Goal: Information Seeking & Learning: Check status

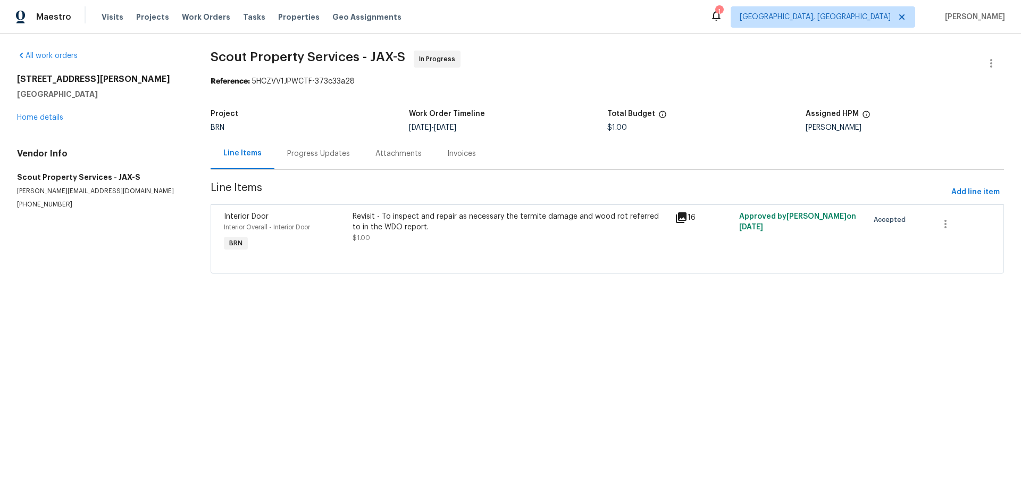
click at [313, 150] on div "Progress Updates" at bounding box center [318, 153] width 63 height 11
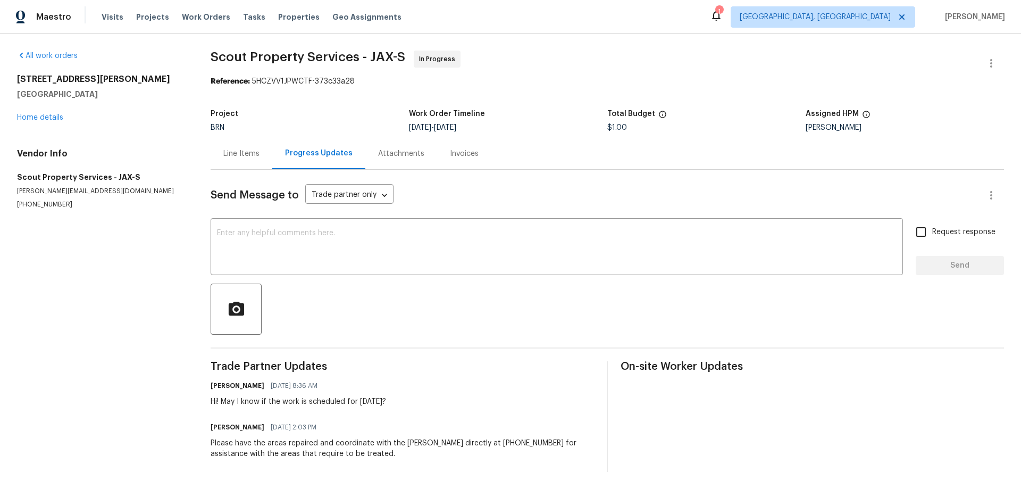
drag, startPoint x: 253, startPoint y: 153, endPoint x: 282, endPoint y: 180, distance: 40.3
click at [253, 153] on div "Line Items" at bounding box center [241, 153] width 36 height 11
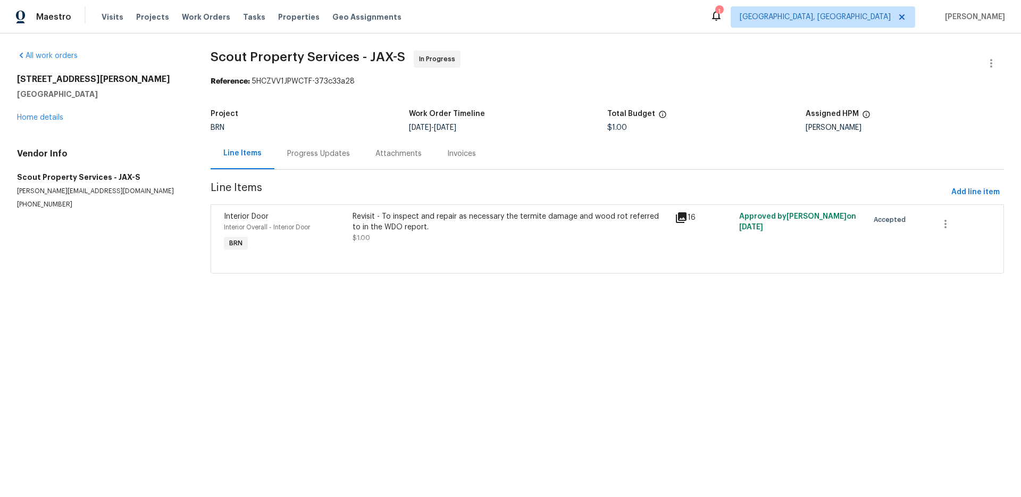
click at [607, 215] on div "Revisit - To inspect and repair as necessary the termite damage and wood rot re…" at bounding box center [511, 221] width 316 height 21
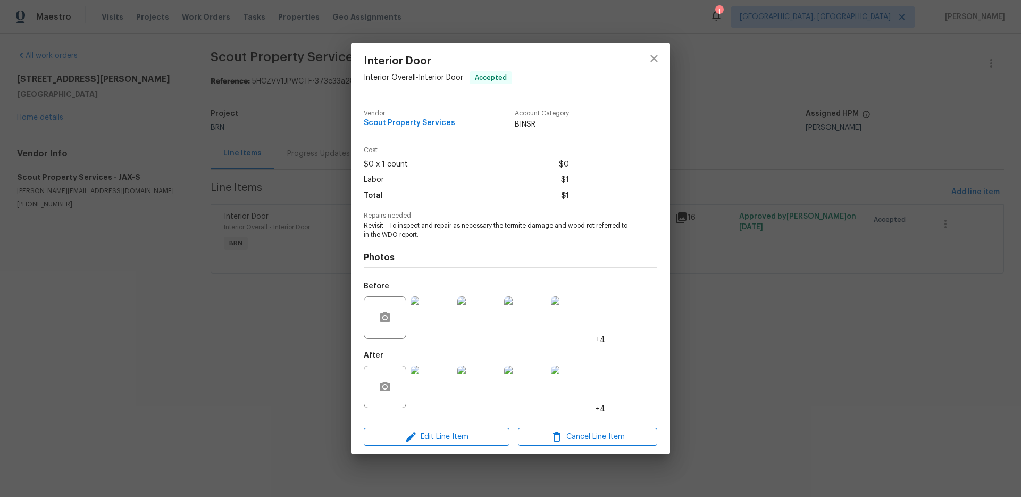
click at [438, 306] on img at bounding box center [432, 317] width 43 height 43
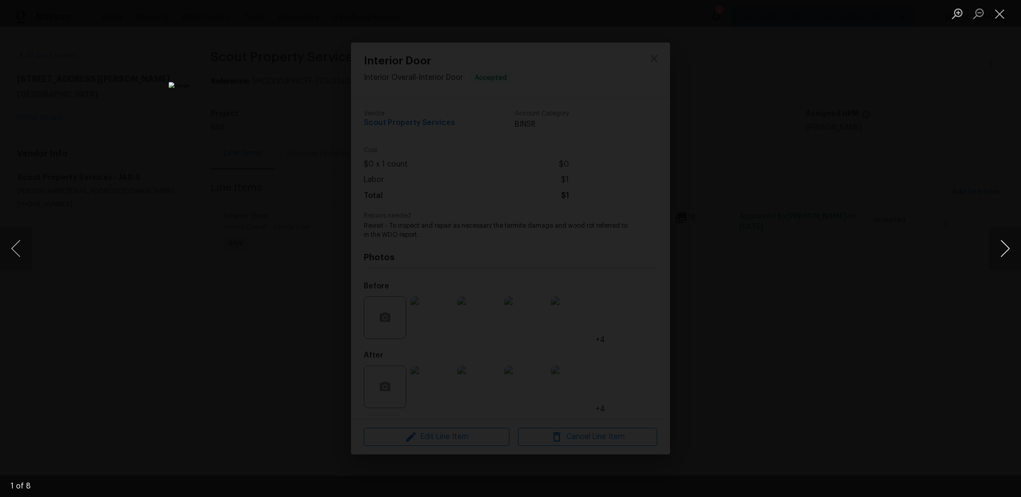
click at [991, 252] on button "Next image" at bounding box center [1005, 248] width 32 height 43
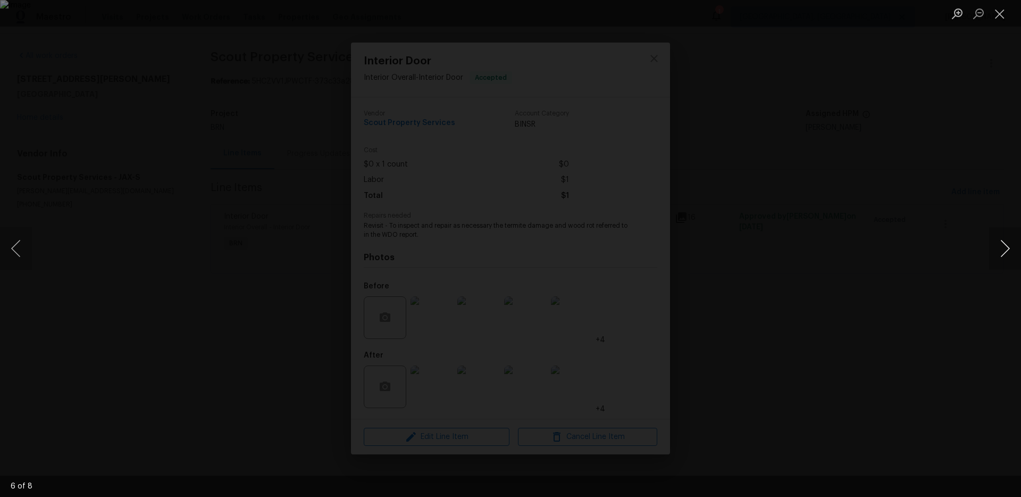
click at [991, 252] on button "Next image" at bounding box center [1005, 248] width 32 height 43
click at [926, 271] on div "Lightbox" at bounding box center [510, 248] width 1021 height 497
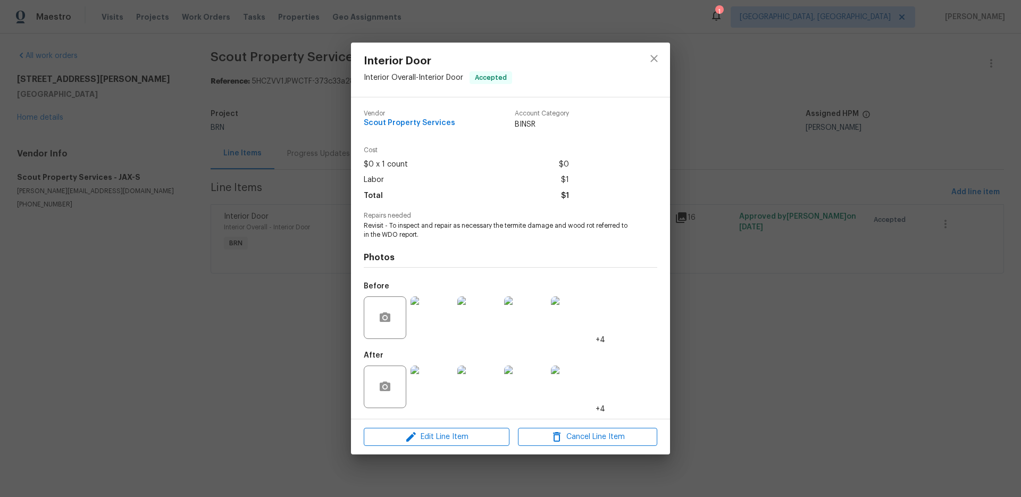
click at [436, 388] on img at bounding box center [432, 386] width 43 height 43
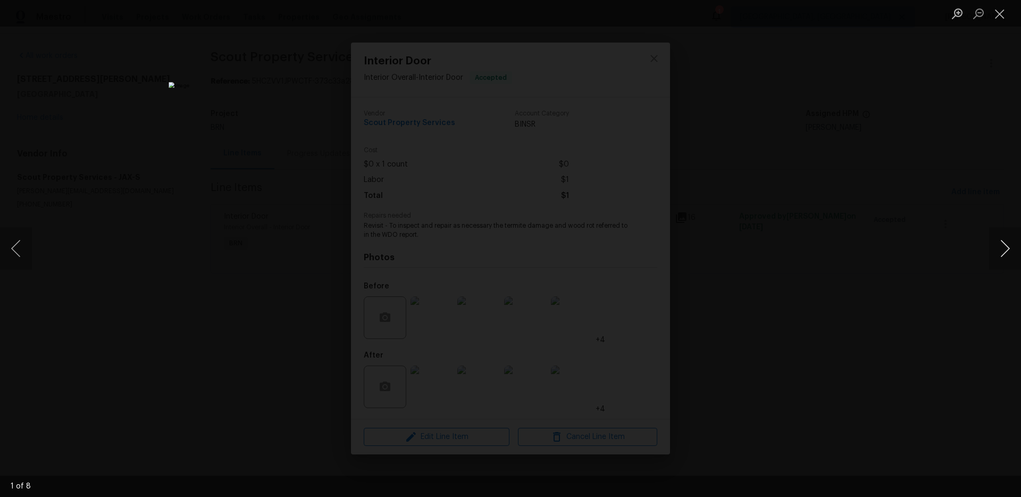
click at [1009, 256] on button "Next image" at bounding box center [1005, 248] width 32 height 43
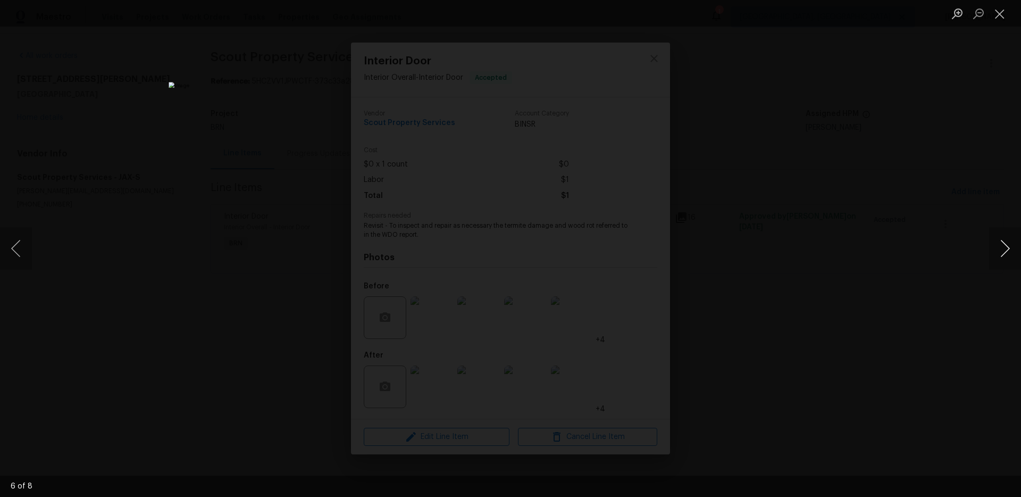
click at [1009, 256] on button "Next image" at bounding box center [1005, 248] width 32 height 43
click at [935, 275] on div "Lightbox" at bounding box center [510, 248] width 1021 height 497
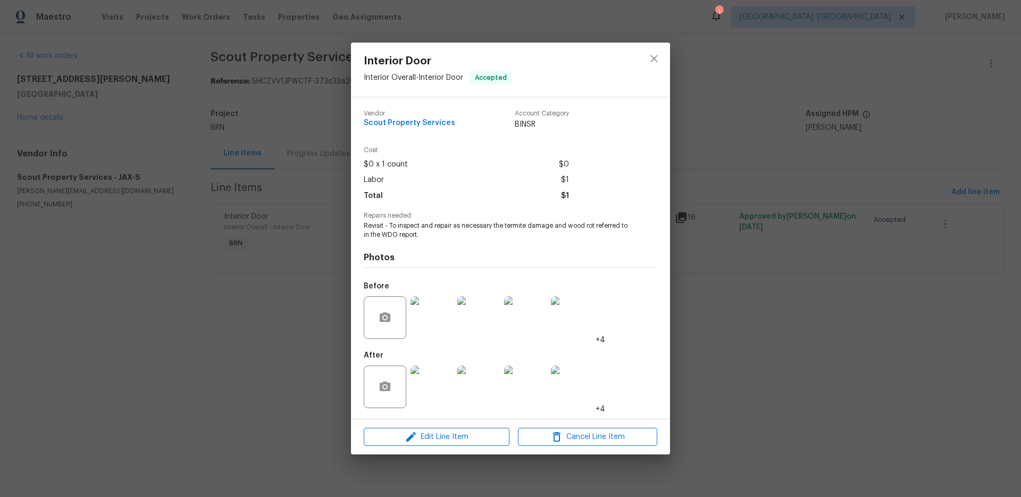
drag, startPoint x: 345, startPoint y: 241, endPoint x: 337, endPoint y: 242, distance: 7.5
click at [345, 241] on div "Interior Door Interior Overall - Interior Door Accepted Vendor Scout Property S…" at bounding box center [510, 248] width 1021 height 497
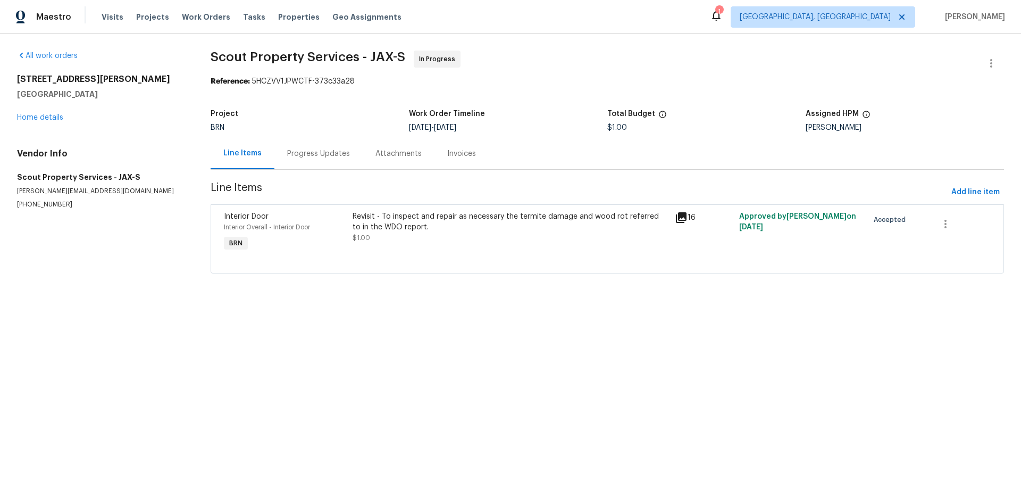
click at [298, 155] on div "Progress Updates" at bounding box center [318, 153] width 63 height 11
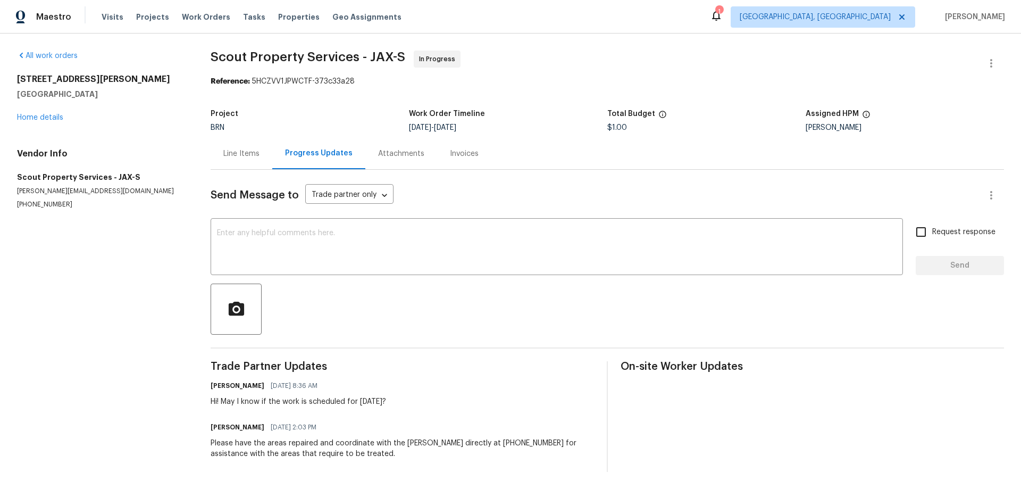
drag, startPoint x: 390, startPoint y: 165, endPoint x: 376, endPoint y: 153, distance: 18.1
click at [390, 165] on div "Attachments" at bounding box center [401, 153] width 72 height 31
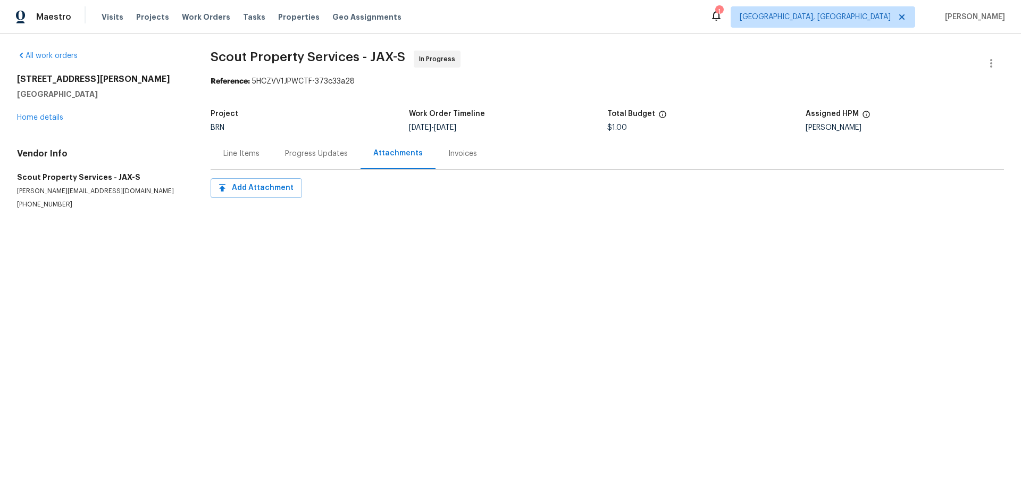
click at [251, 148] on div "Line Items" at bounding box center [241, 153] width 36 height 11
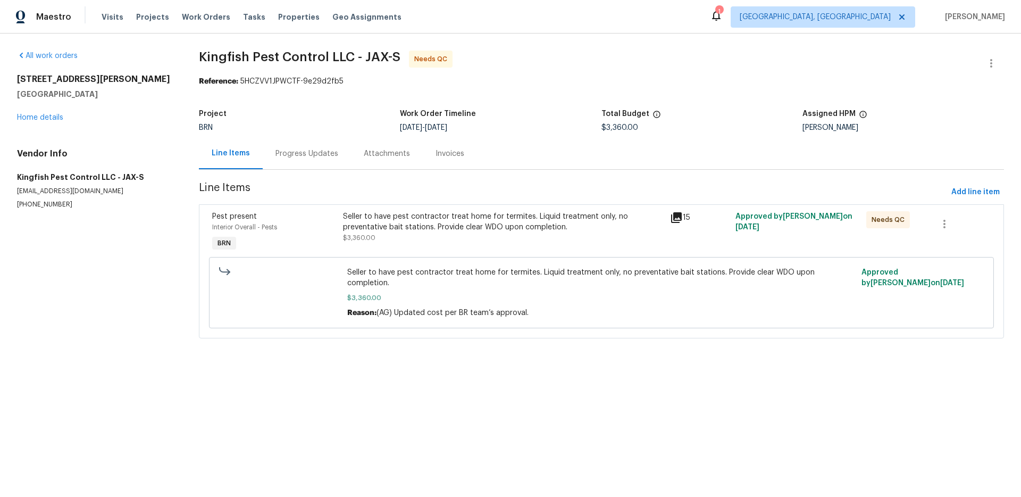
click at [415, 224] on div "Seller to have pest contractor treat home for termites. Liquid treatment only, …" at bounding box center [503, 221] width 321 height 21
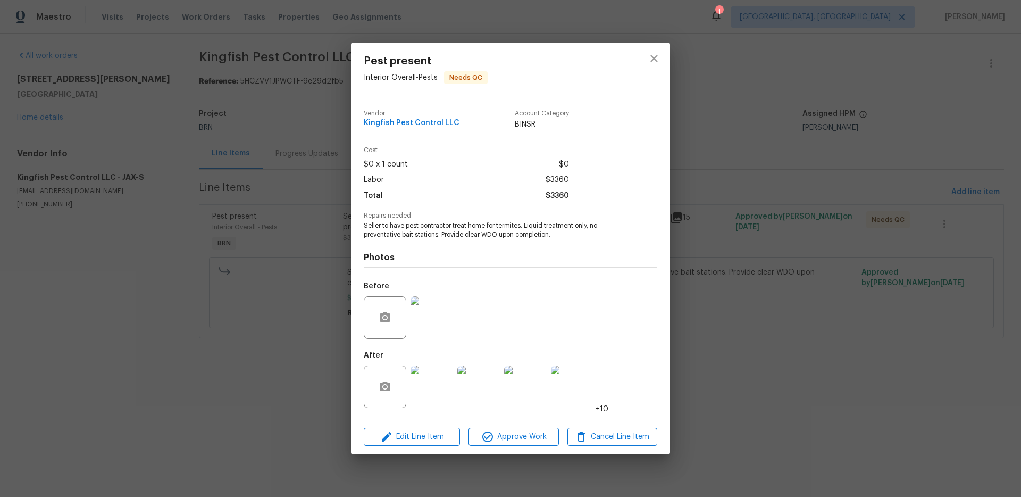
click at [444, 312] on img at bounding box center [432, 317] width 43 height 43
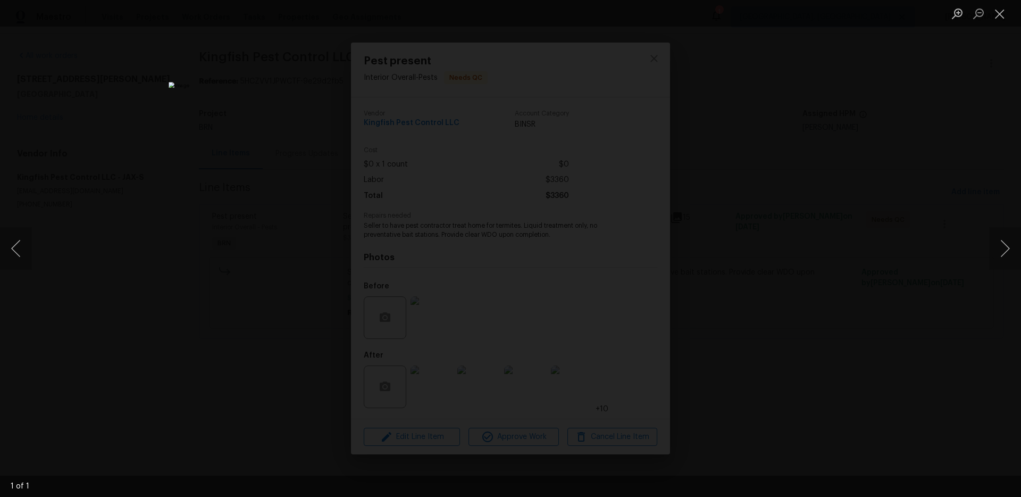
click at [755, 307] on div "Lightbox" at bounding box center [510, 248] width 1021 height 497
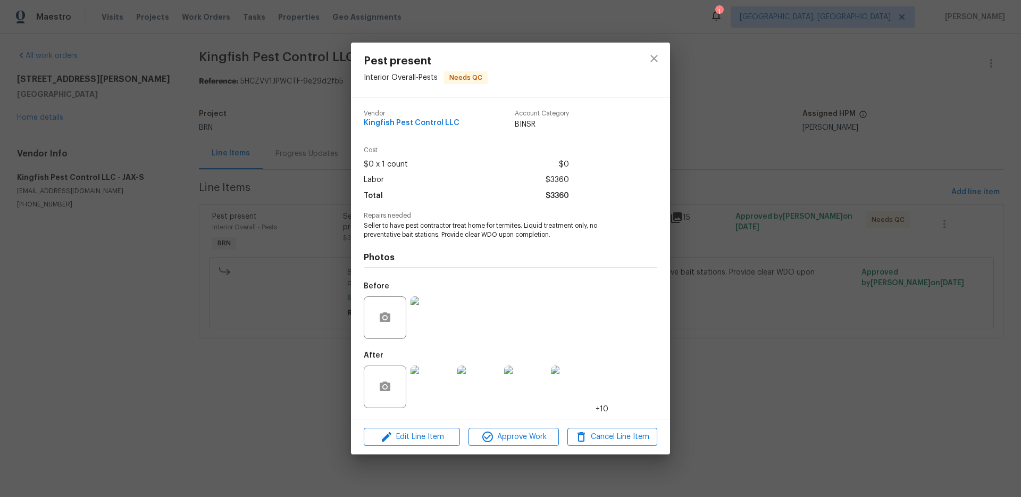
click at [447, 388] on img at bounding box center [432, 386] width 43 height 43
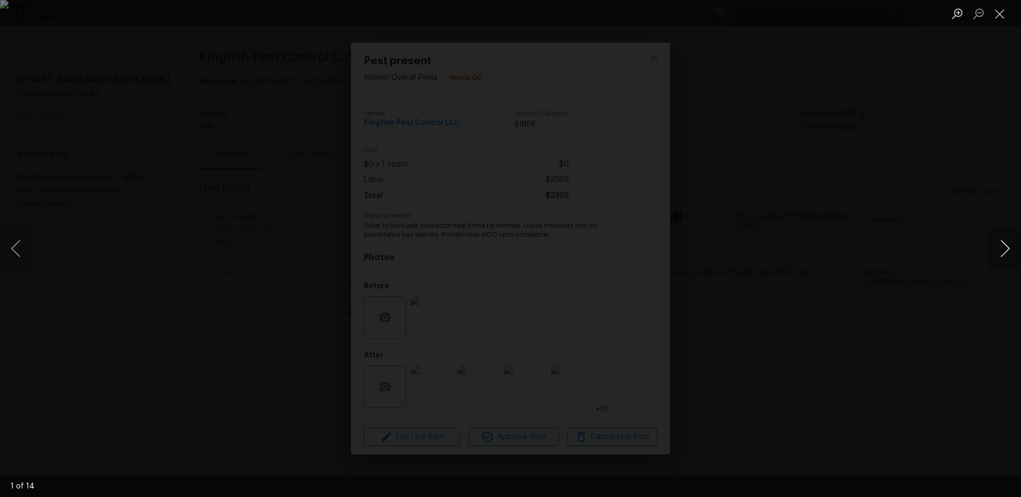
click at [1006, 256] on button "Next image" at bounding box center [1005, 248] width 32 height 43
click at [926, 258] on div "Lightbox" at bounding box center [510, 248] width 1021 height 497
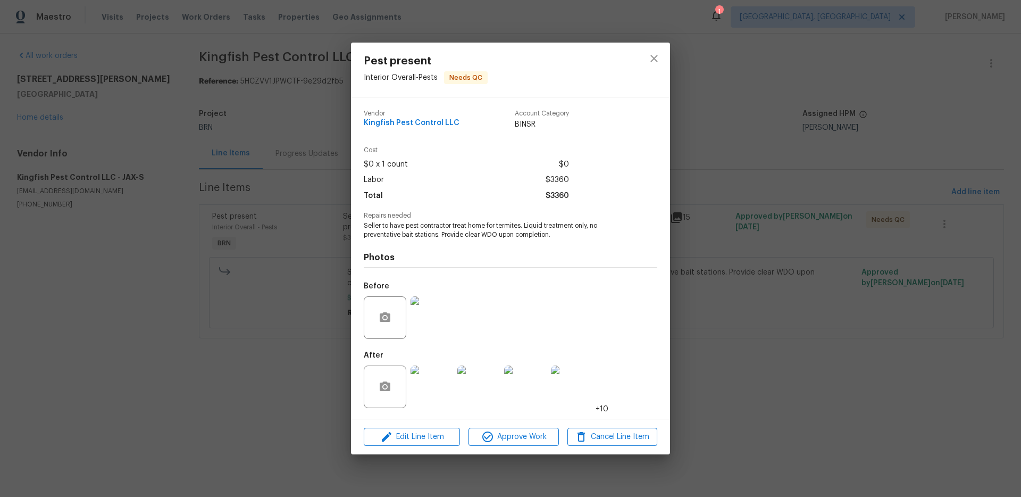
click at [577, 390] on img at bounding box center [572, 386] width 43 height 43
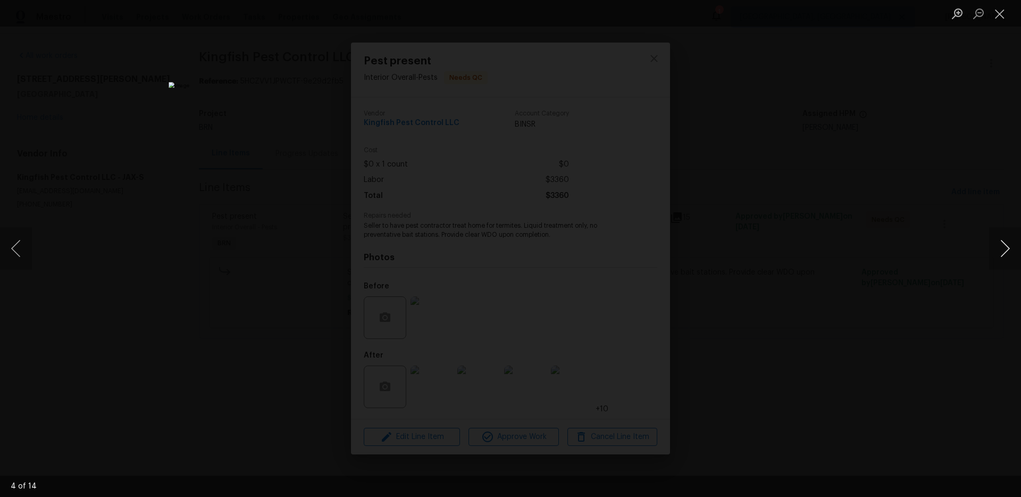
click at [998, 261] on button "Next image" at bounding box center [1005, 248] width 32 height 43
click at [14, 250] on button "Previous image" at bounding box center [16, 248] width 32 height 43
click at [1006, 256] on button "Next image" at bounding box center [1005, 248] width 32 height 43
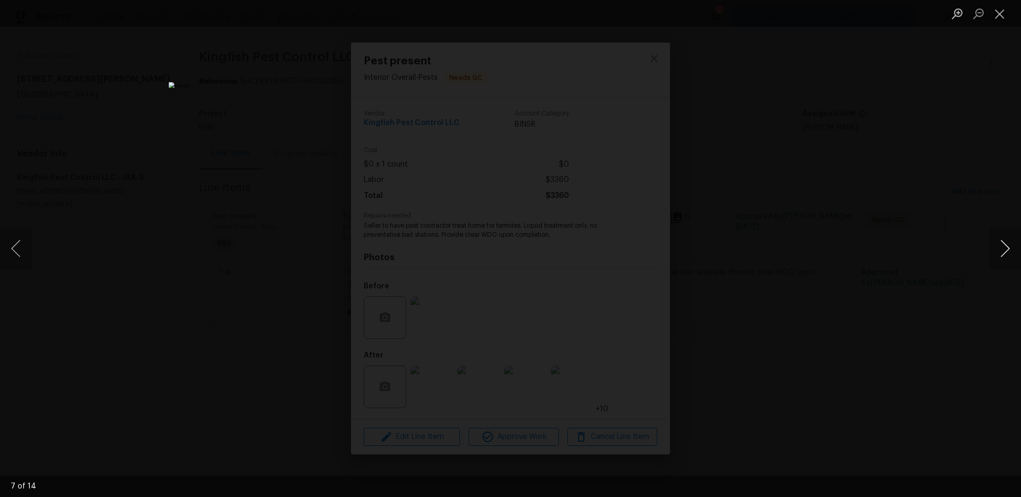
click at [1006, 256] on button "Next image" at bounding box center [1005, 248] width 32 height 43
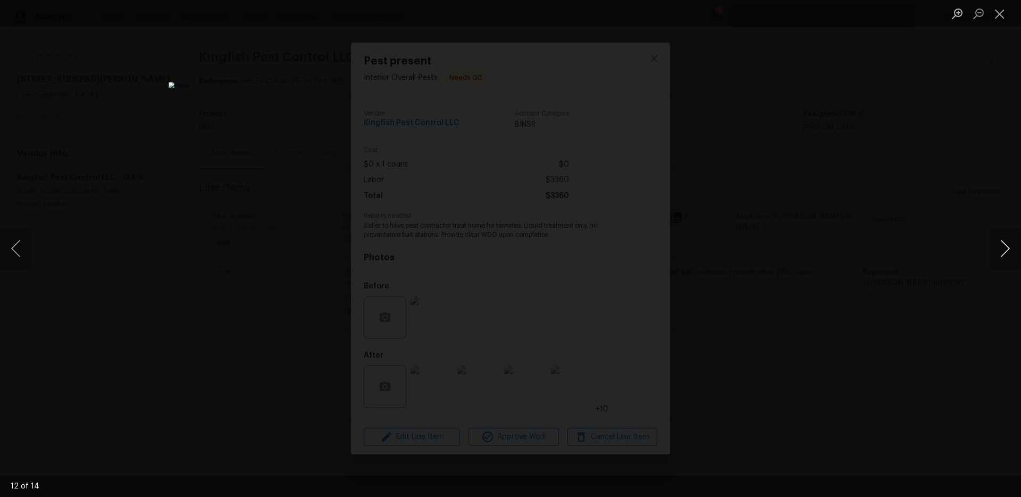
click at [1006, 256] on button "Next image" at bounding box center [1005, 248] width 32 height 43
click at [207, 177] on div "Lightbox" at bounding box center [510, 248] width 1021 height 497
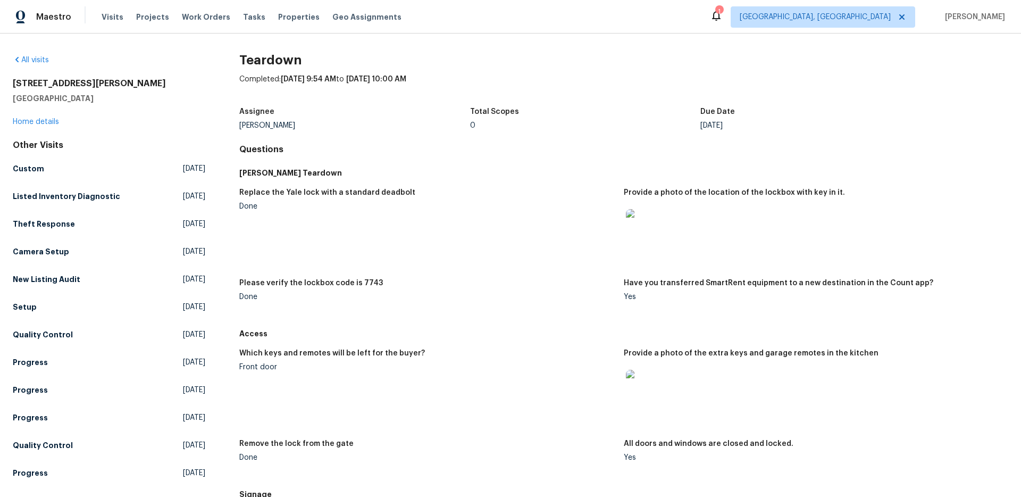
click at [653, 235] on img at bounding box center [643, 226] width 34 height 34
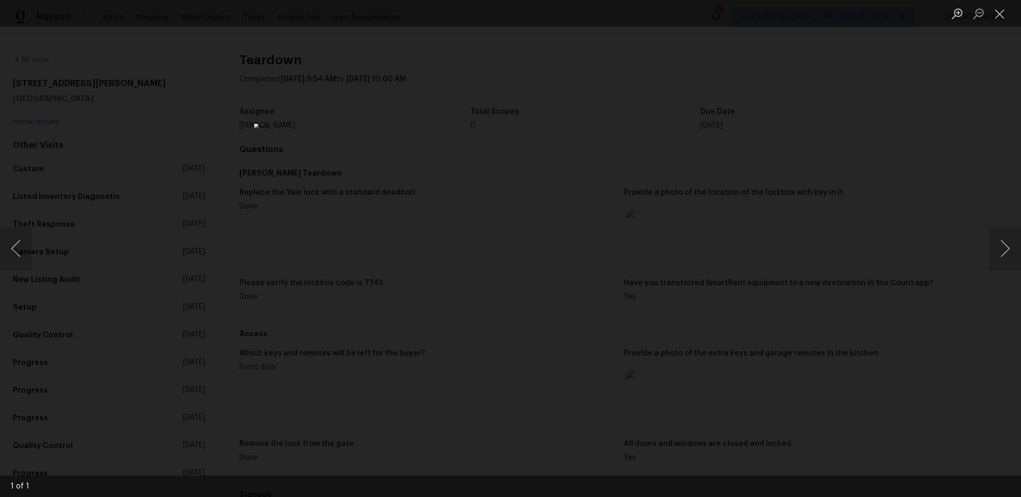
click at [724, 213] on div "Lightbox" at bounding box center [510, 248] width 1021 height 497
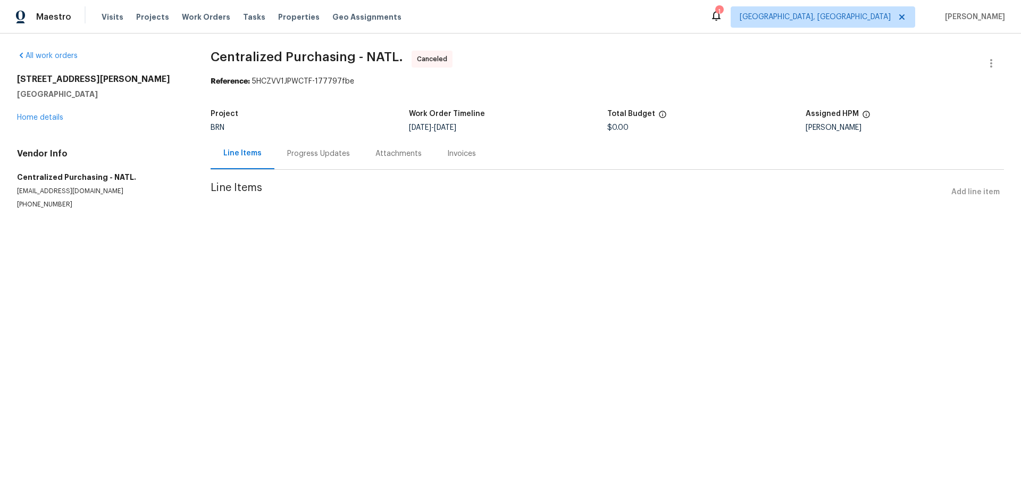
click at [312, 162] on div "Progress Updates" at bounding box center [318, 153] width 88 height 31
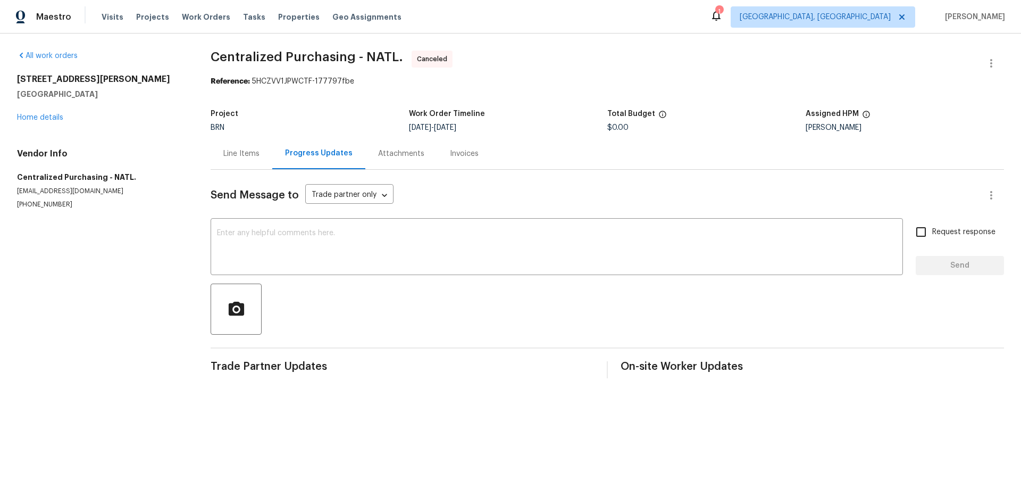
click at [379, 158] on div "Attachments" at bounding box center [401, 153] width 46 height 11
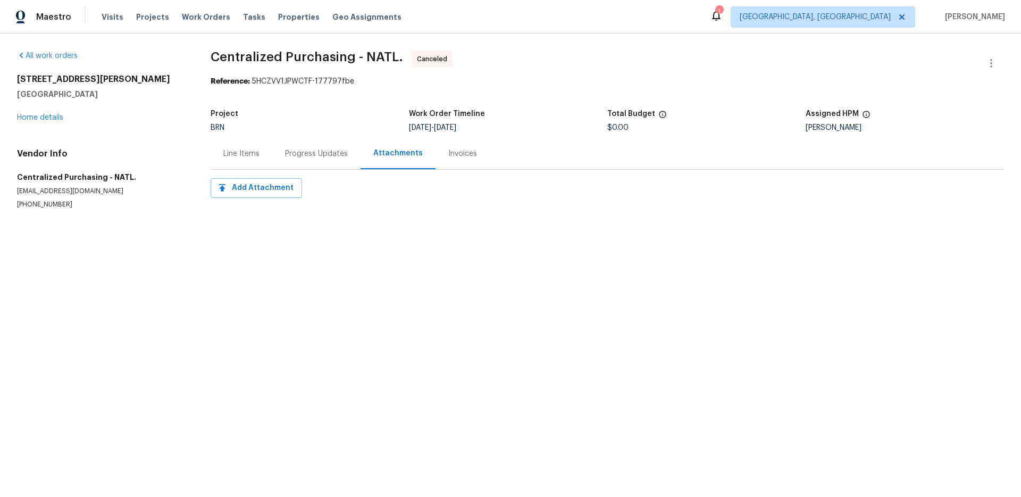
click at [253, 160] on div "Line Items" at bounding box center [242, 153] width 62 height 31
click at [459, 153] on div "Invoices" at bounding box center [461, 153] width 29 height 11
